Goal: Information Seeking & Learning: Learn about a topic

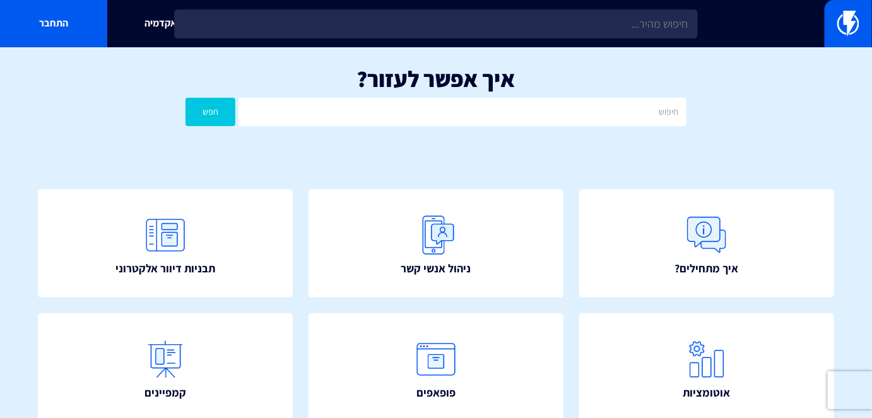
click at [455, 122] on input "text" at bounding box center [461, 112] width 447 height 28
type input "glassi"
click at [185, 98] on button "חפש" at bounding box center [210, 112] width 50 height 28
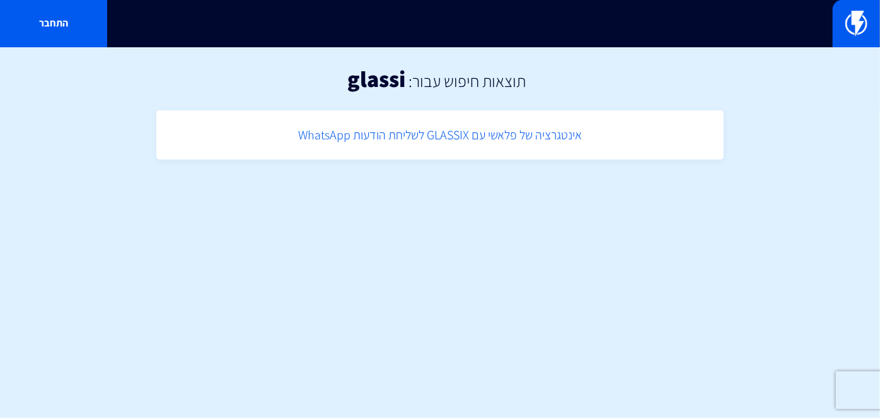
click at [432, 133] on link "אינטגרציה של פלאשי עם GLASSIX לשליחת הודעות WhatsApp" at bounding box center [440, 135] width 555 height 37
